Goal: Task Accomplishment & Management: Use online tool/utility

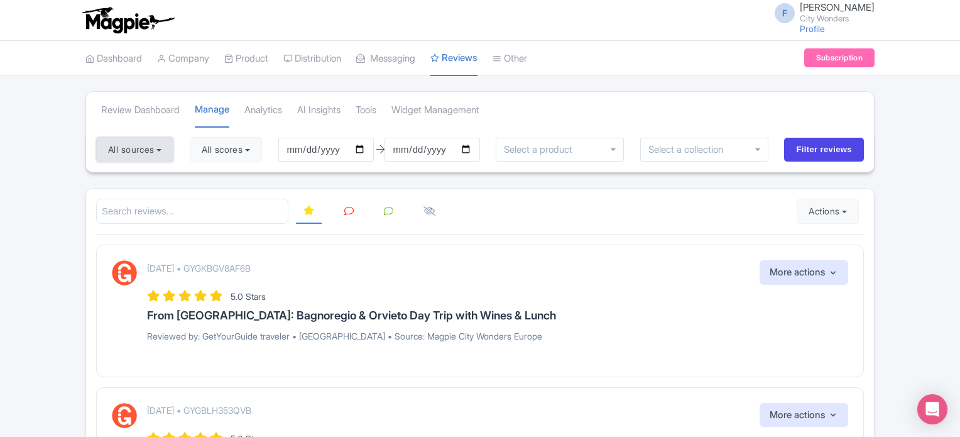
click at [160, 148] on button "All sources" at bounding box center [134, 149] width 77 height 25
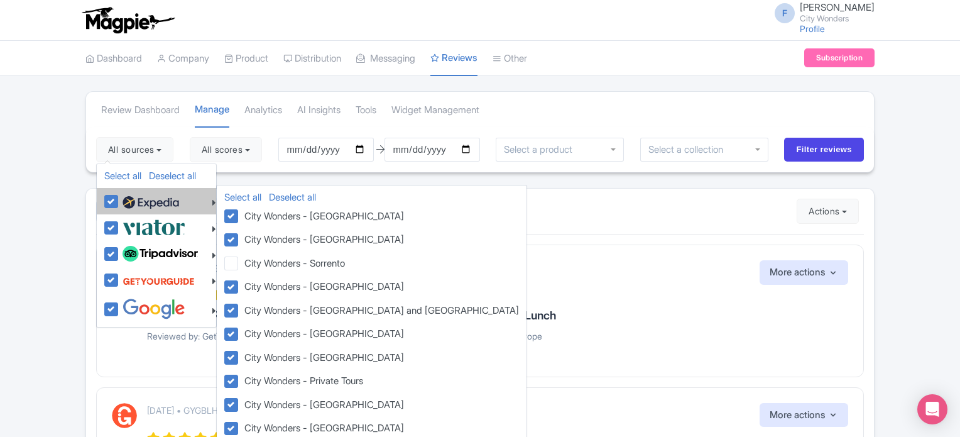
click at [119, 199] on label at bounding box center [149, 200] width 60 height 21
click at [119, 199] on input "checkbox" at bounding box center [123, 194] width 8 height 8
checkbox input "false"
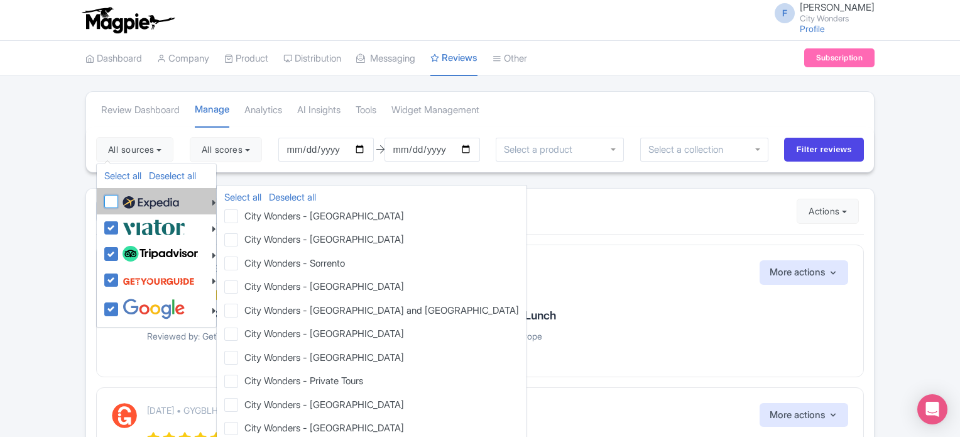
checkbox input "false"
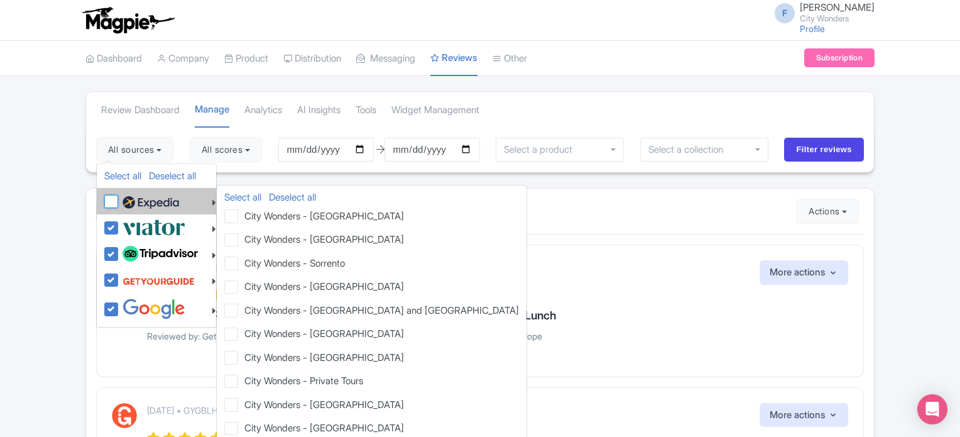
checkbox input "false"
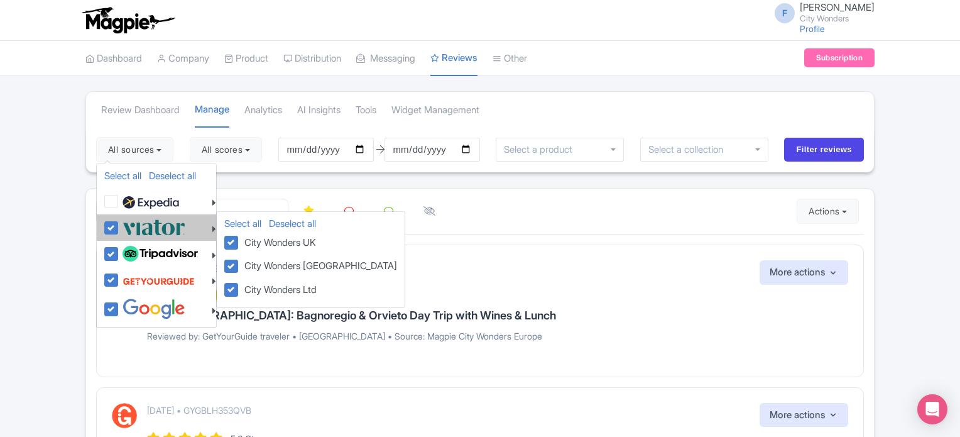
drag, startPoint x: 109, startPoint y: 222, endPoint x: 109, endPoint y: 234, distance: 11.3
click at [119, 223] on label at bounding box center [152, 227] width 66 height 21
click at [119, 223] on input "checkbox" at bounding box center [123, 221] width 8 height 8
checkbox input "false"
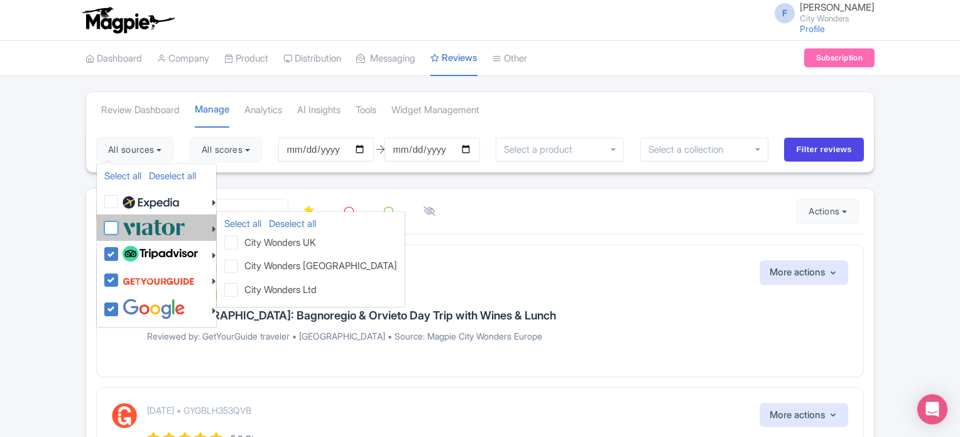
checkbox input "false"
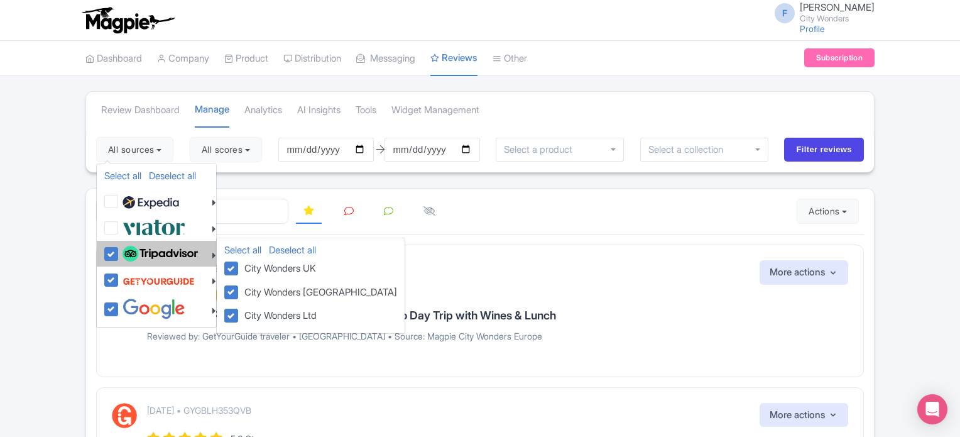
click at [119, 249] on label at bounding box center [158, 253] width 79 height 21
click at [119, 249] on input "checkbox" at bounding box center [123, 247] width 8 height 8
checkbox input "false"
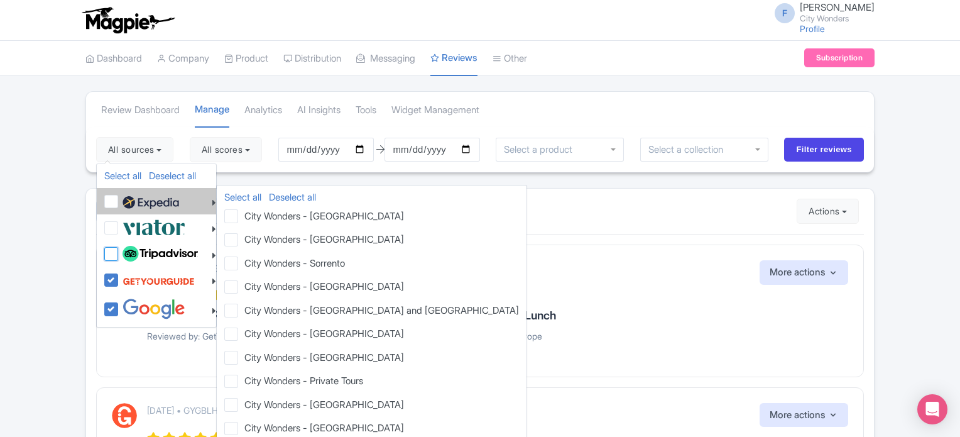
checkbox input "false"
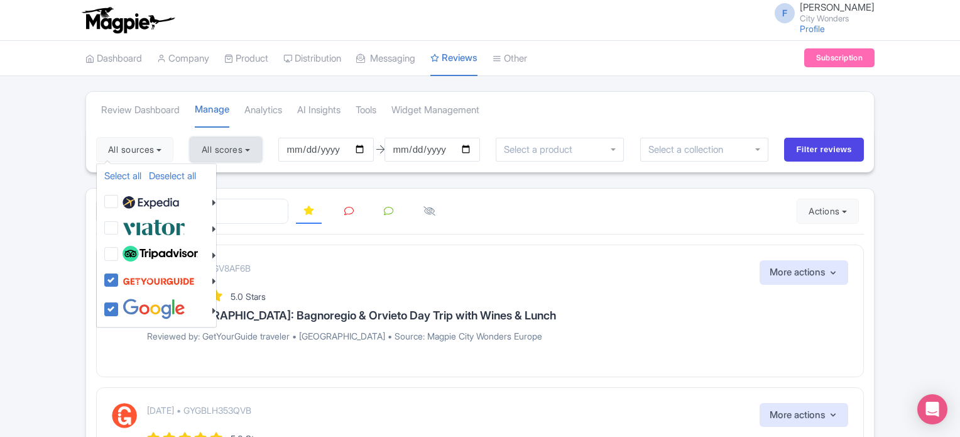
click at [235, 155] on button "All scores" at bounding box center [226, 149] width 72 height 25
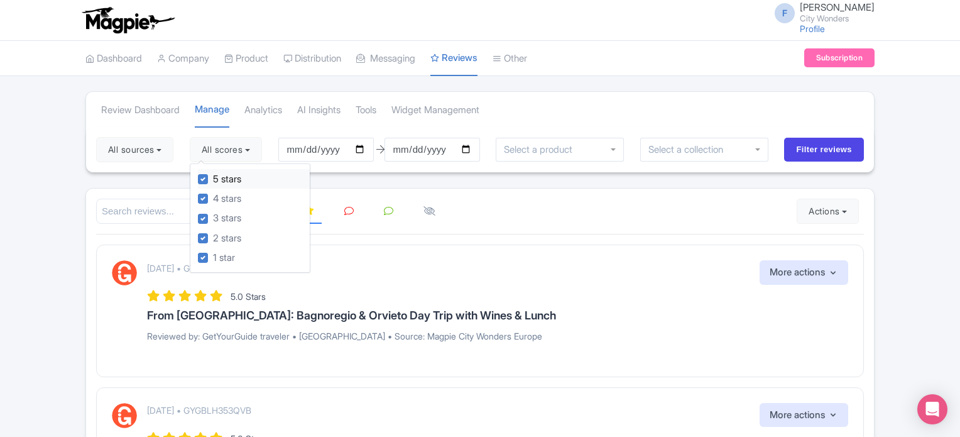
click at [213, 180] on label "5 stars" at bounding box center [227, 179] width 28 height 14
click at [213, 180] on input "5 stars" at bounding box center [217, 176] width 8 height 8
checkbox input "false"
click at [213, 195] on label "4 stars" at bounding box center [227, 199] width 28 height 14
click at [213, 195] on input "4 stars" at bounding box center [217, 195] width 8 height 8
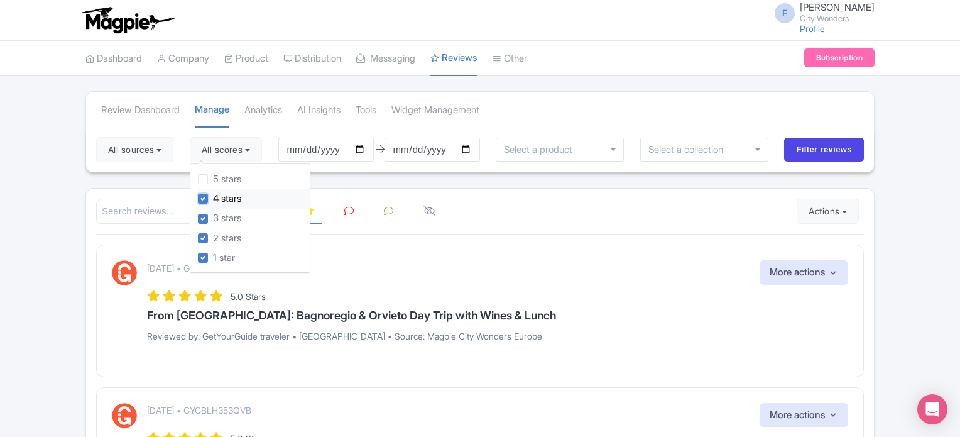
checkbox input "false"
click at [840, 152] on input "Filter reviews" at bounding box center [824, 150] width 80 height 24
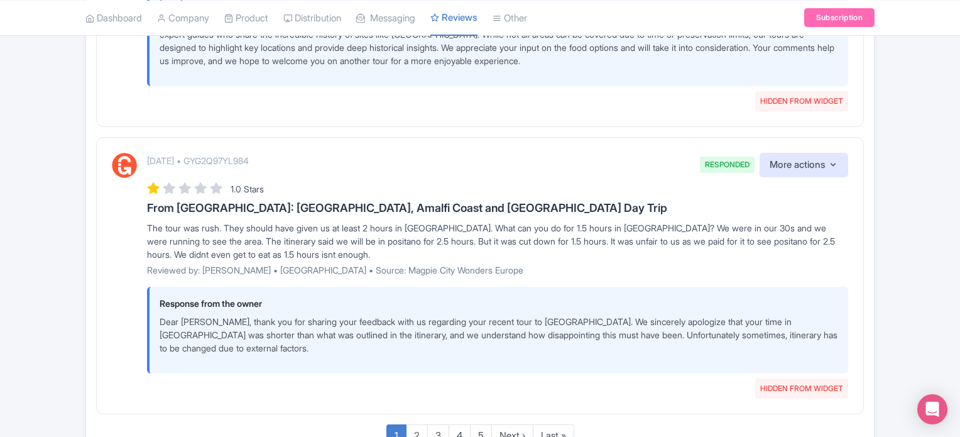
scroll to position [2192, 0]
